Goal: Complete application form

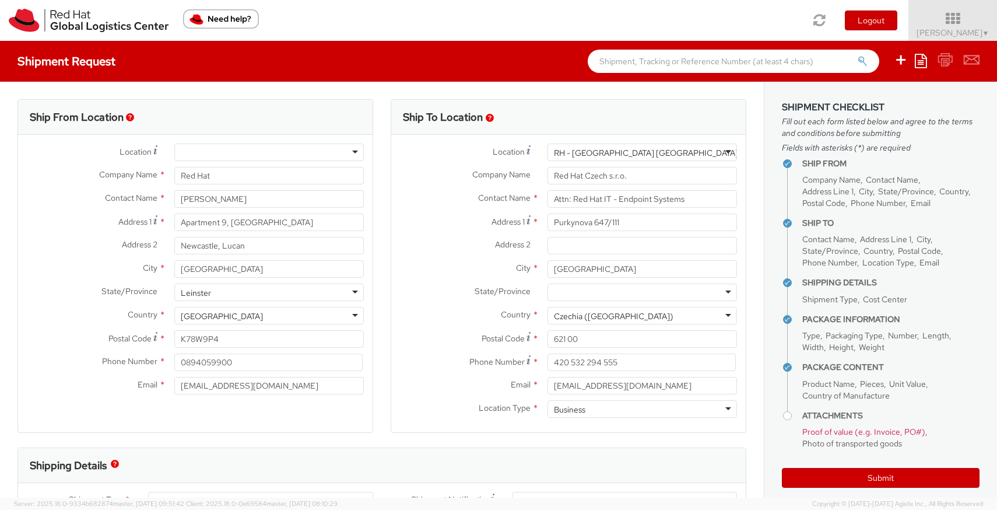
select select "850"
select select "DOC_STATION"
select select "LAPTOP"
select select "DOC_STATION"
select select "OTHER"
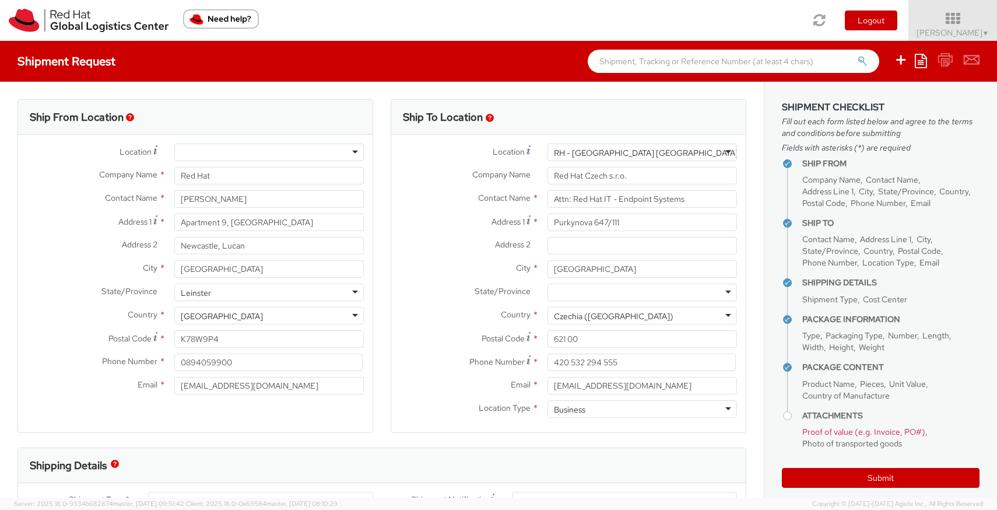
select select "OTHER"
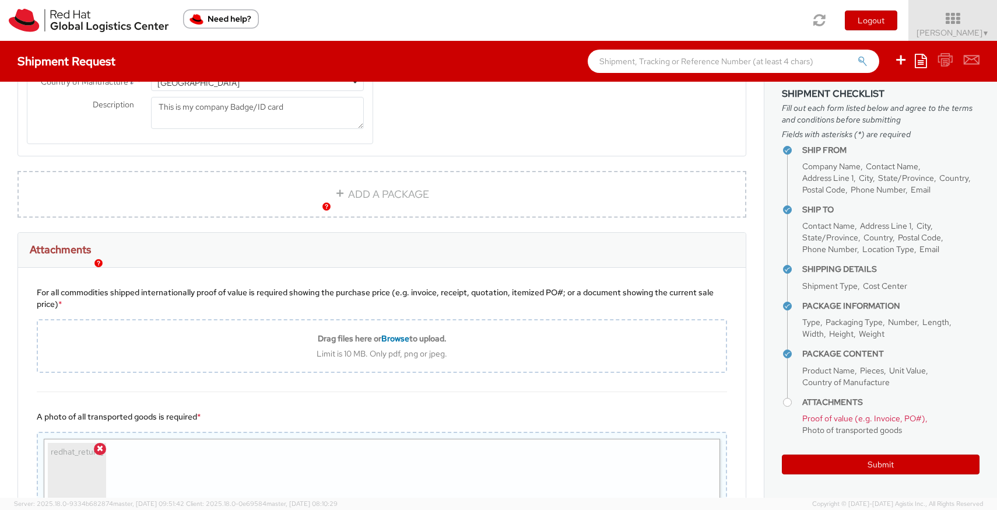
scroll to position [1267, 0]
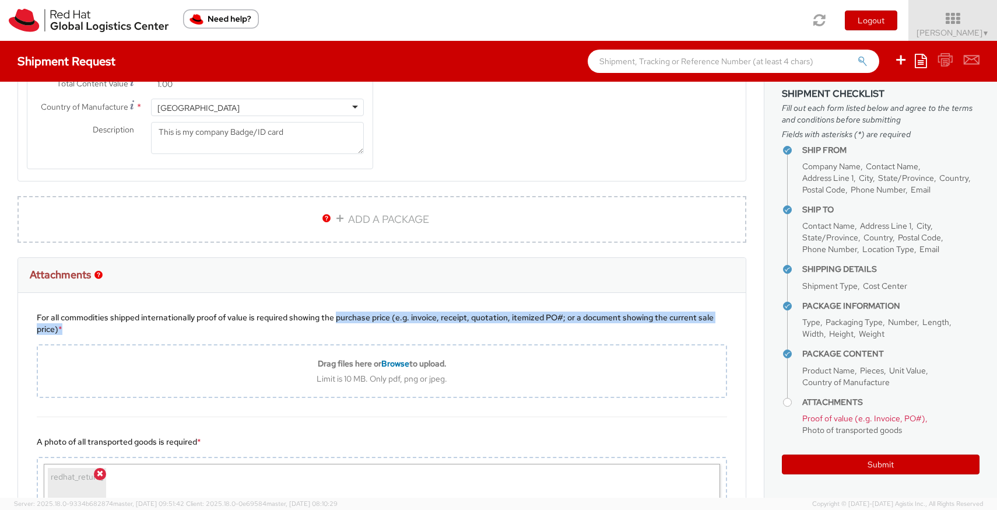
drag, startPoint x: 340, startPoint y: 317, endPoint x: 410, endPoint y: 339, distance: 74.1
click at [410, 339] on div "For all commodities shipped internationally proof of value is required showing …" at bounding box center [382, 355] width 728 height 124
copy div "purchase price (e.g. invoice, receipt, quotation, itemized PO#; or a document s…"
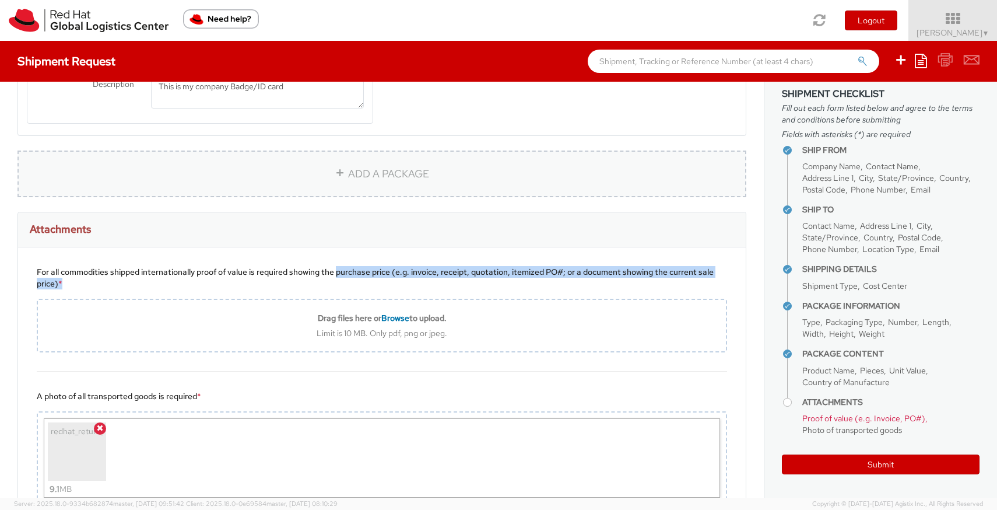
scroll to position [1235, 0]
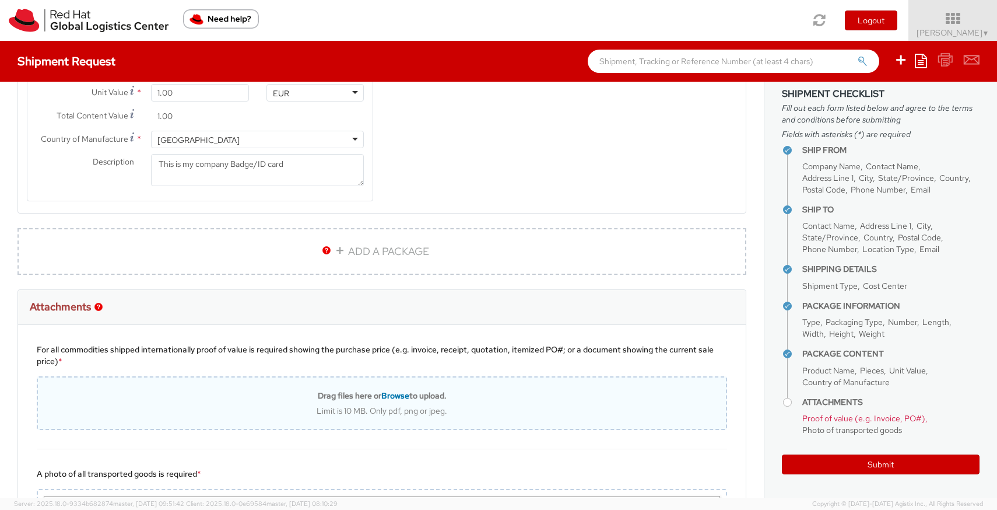
click at [399, 393] on span "Browse" at bounding box center [395, 395] width 28 height 10
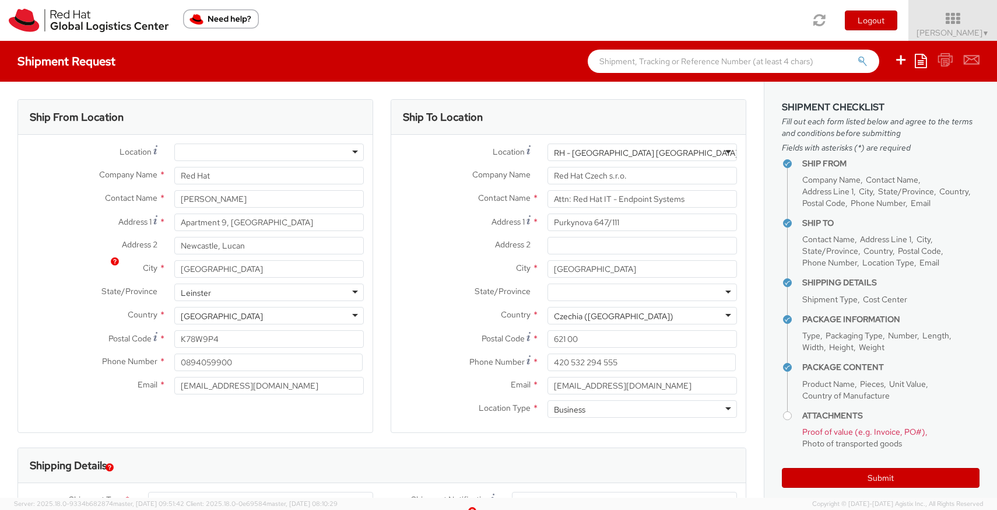
select select "850"
select select "DOC_STATION"
select select "LAPTOP"
select select "DOC_STATION"
select select "OTHER"
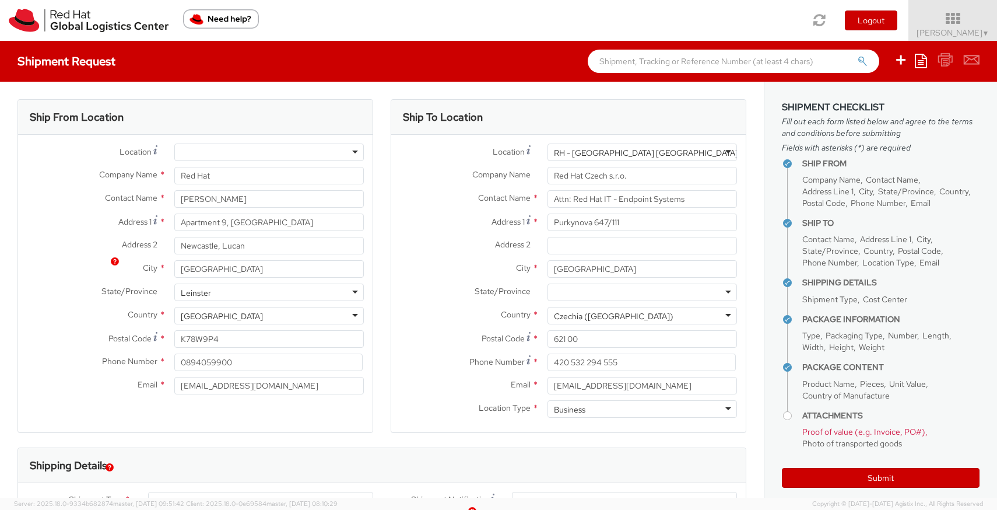
select select "OTHER"
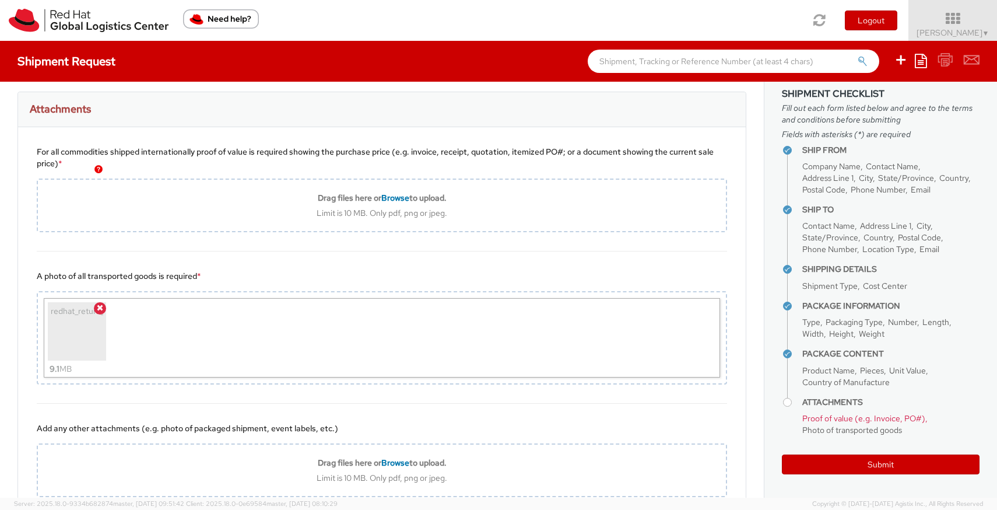
scroll to position [1340, 0]
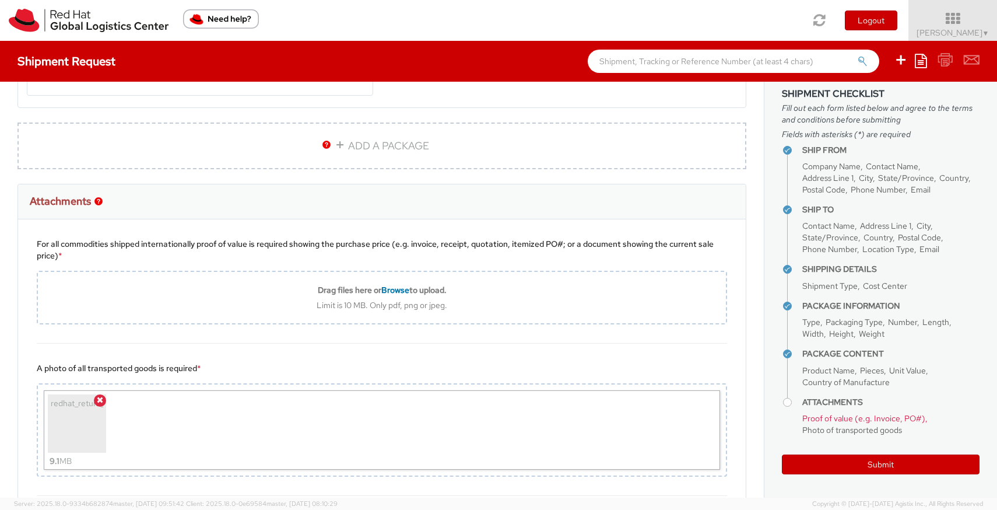
click at [222, 23] on img "Need help?" at bounding box center [221, 18] width 76 height 19
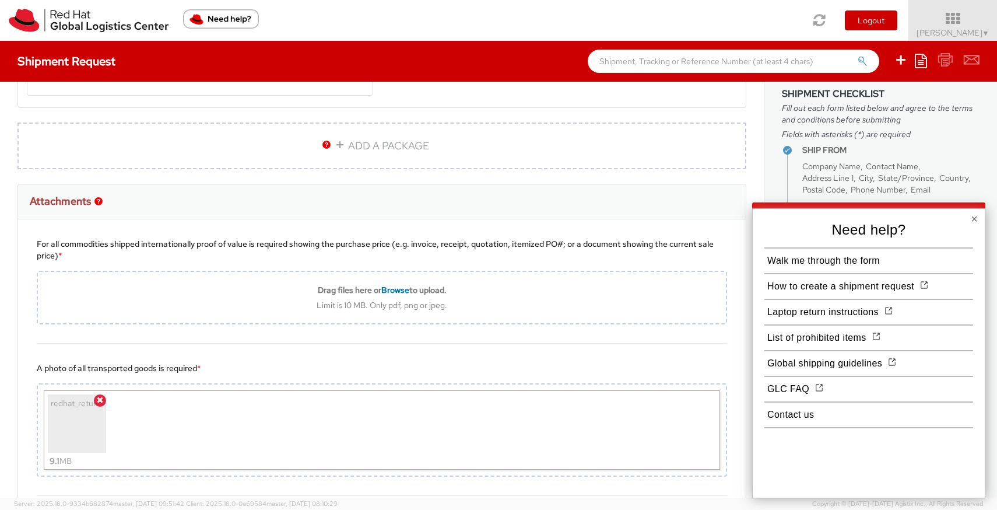
click at [223, 16] on img "Need help?" at bounding box center [221, 18] width 76 height 19
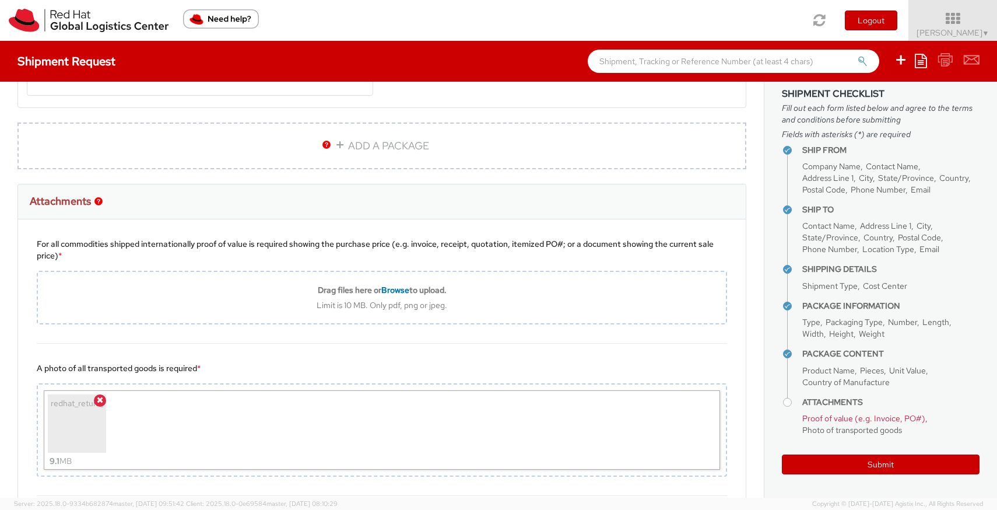
click at [223, 16] on img "Need help?" at bounding box center [221, 18] width 76 height 19
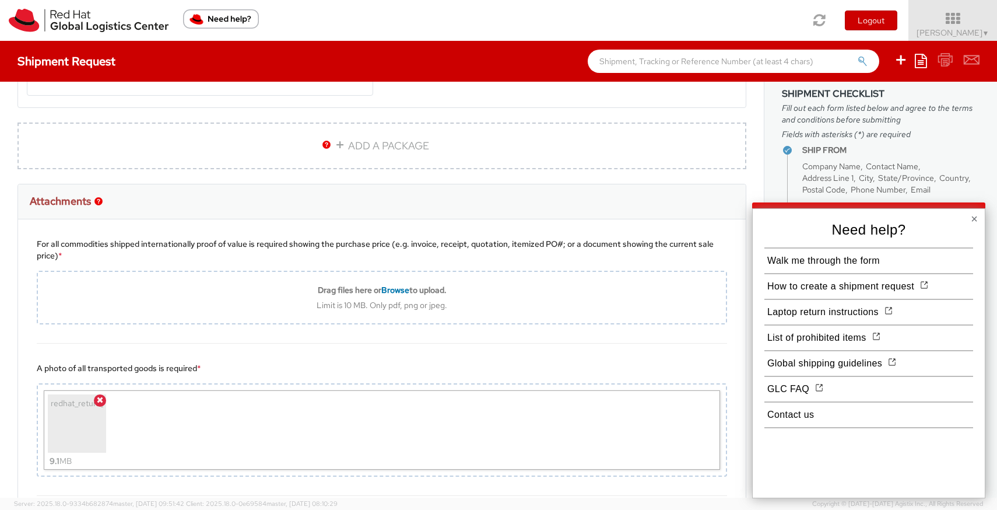
click at [891, 310] on img at bounding box center [888, 310] width 8 height 8
click at [886, 310] on img at bounding box center [888, 310] width 8 height 8
click at [846, 311] on button "Laptop return instructions" at bounding box center [822, 311] width 117 height 21
click at [808, 343] on button "List of prohibited items" at bounding box center [816, 337] width 105 height 21
click at [799, 420] on button "Contact us" at bounding box center [790, 414] width 52 height 21
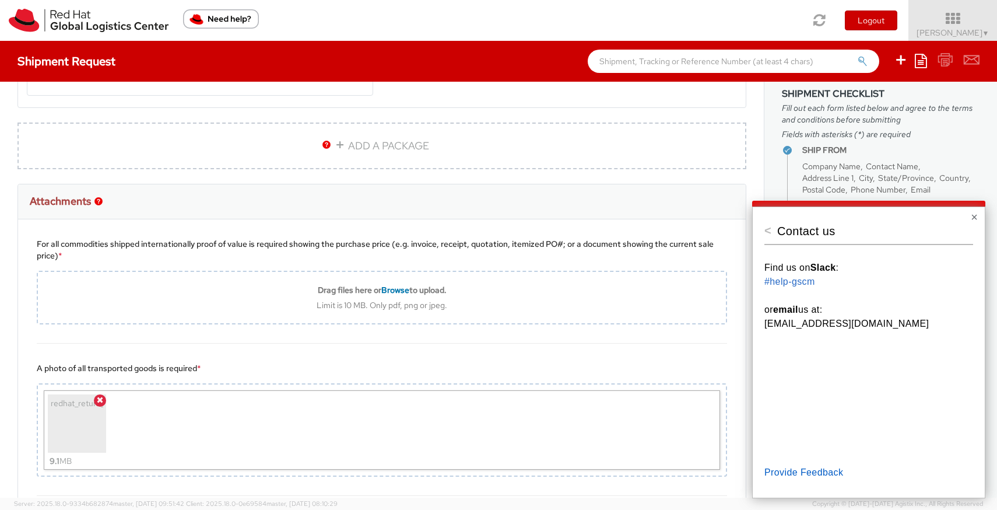
click at [866, 328] on p "[EMAIL_ADDRESS][DOMAIN_NAME]" at bounding box center [868, 324] width 209 height 14
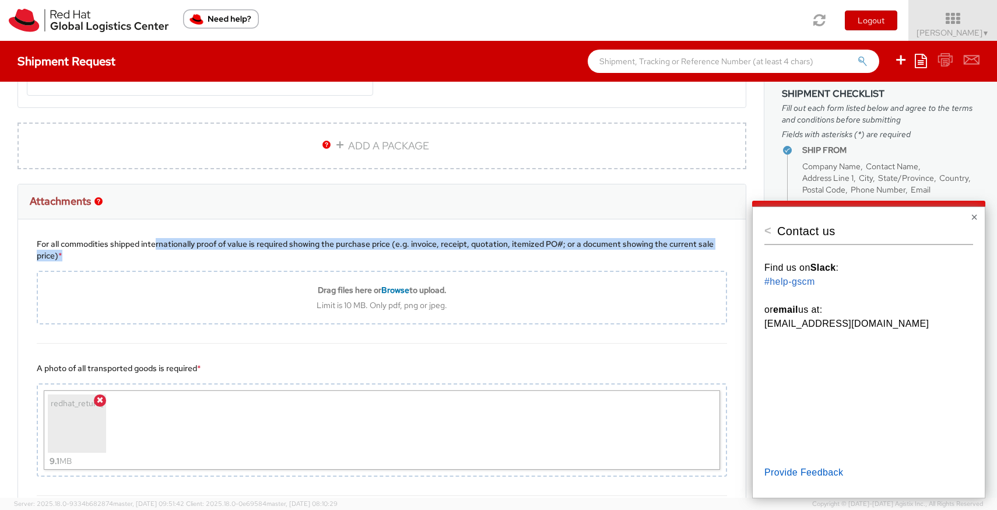
drag, startPoint x: 136, startPoint y: 258, endPoint x: 154, endPoint y: 238, distance: 27.2
click at [154, 238] on div "For all commodities shipped internationally proof of value is required showing …" at bounding box center [382, 249] width 690 height 23
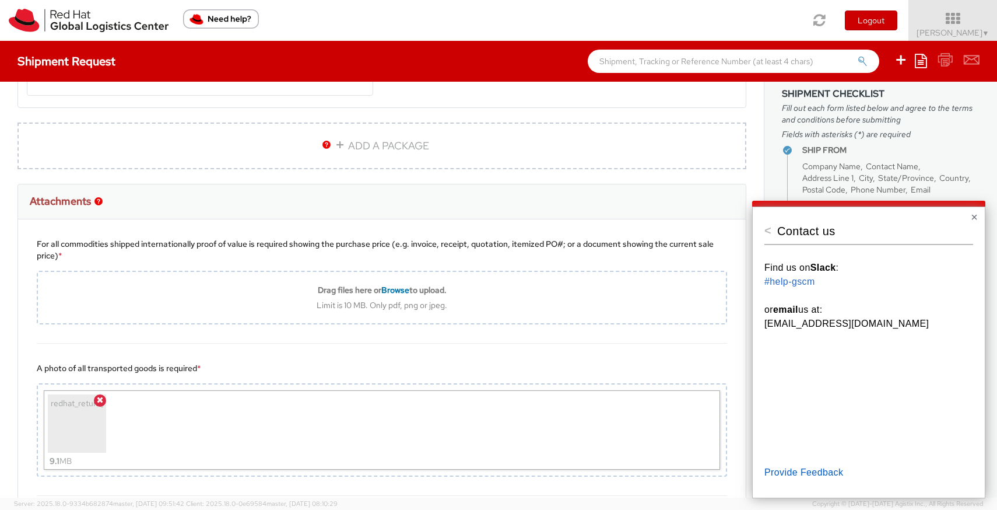
click at [143, 261] on div "For all commodities shipped internationally proof of value is required showing …" at bounding box center [382, 281] width 728 height 124
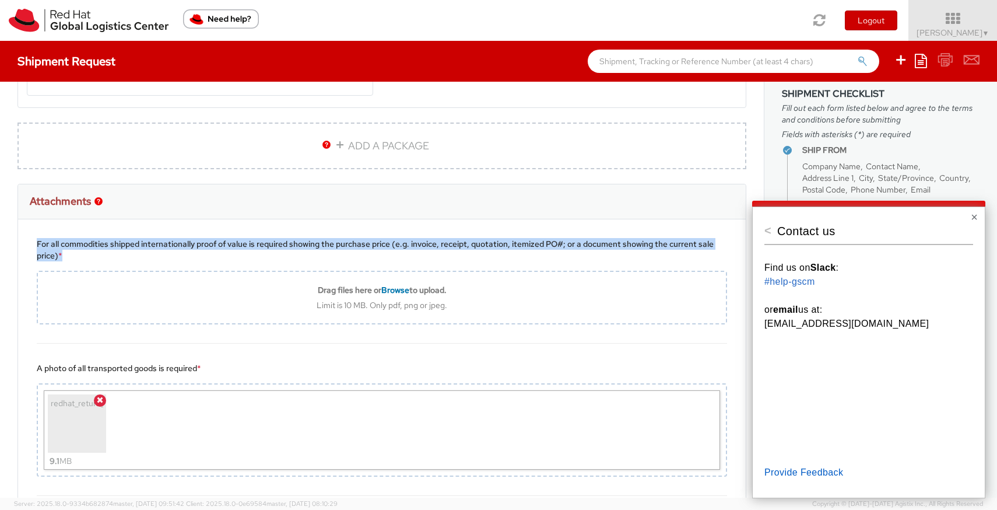
drag, startPoint x: 72, startPoint y: 258, endPoint x: 30, endPoint y: 244, distance: 43.5
click at [30, 244] on div "For all commodities shipped internationally proof of value is required showing …" at bounding box center [382, 281] width 728 height 124
copy div "For all commodities shipped internationally proof of value is required showing …"
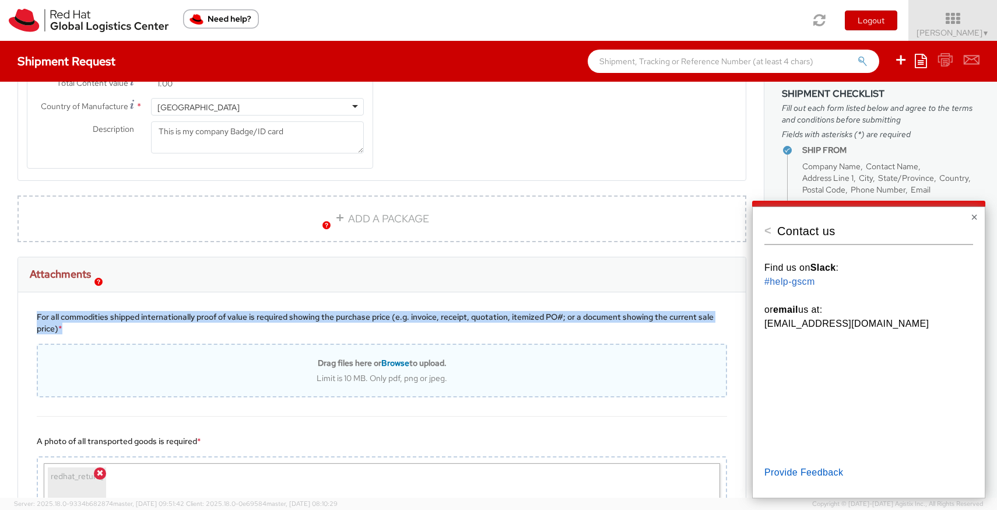
scroll to position [1216, 0]
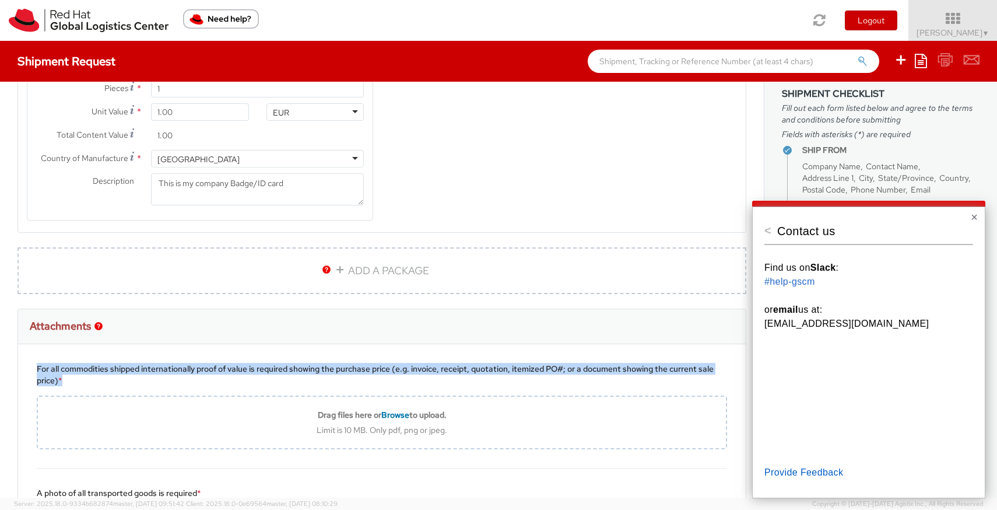
click at [976, 217] on button "×" at bounding box center [974, 217] width 7 height 12
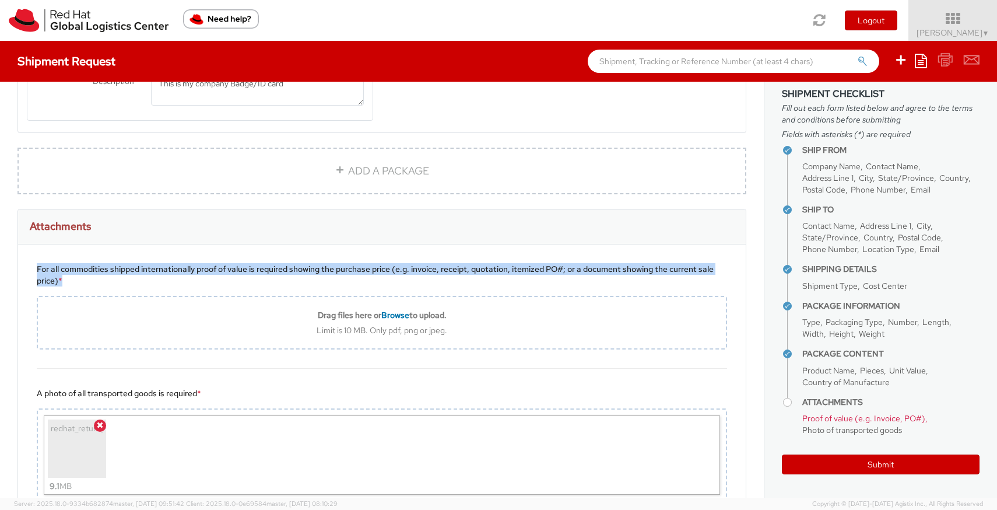
scroll to position [1512, 0]
